Goal: Register for event/course

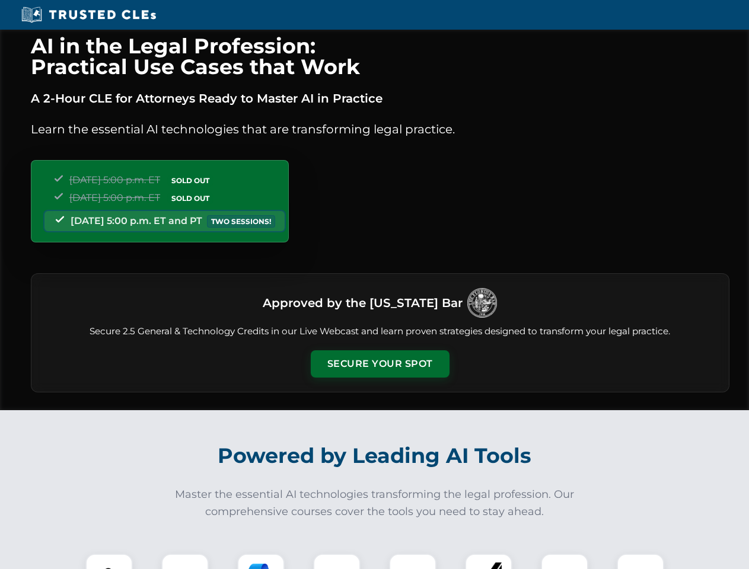
click at [379, 364] on button "Secure Your Spot" at bounding box center [380, 363] width 139 height 27
click at [109, 561] on img at bounding box center [109, 577] width 34 height 34
click at [185, 561] on div at bounding box center [184, 577] width 47 height 47
click at [261, 561] on div at bounding box center [260, 577] width 47 height 47
